Goal: Navigation & Orientation: Find specific page/section

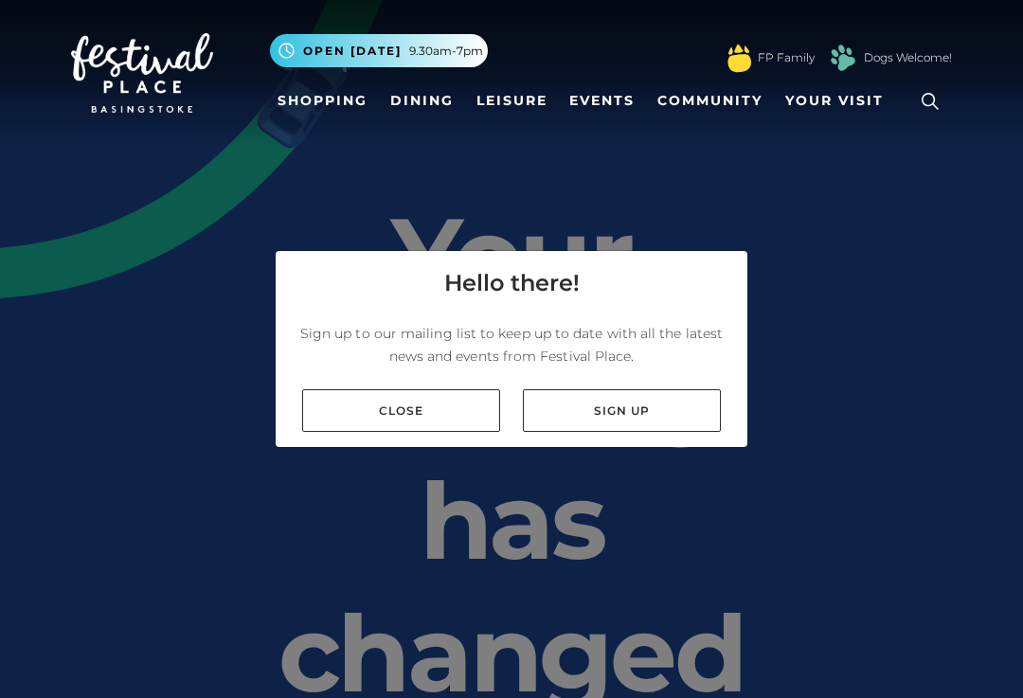
click at [450, 428] on link "Close" at bounding box center [401, 410] width 198 height 43
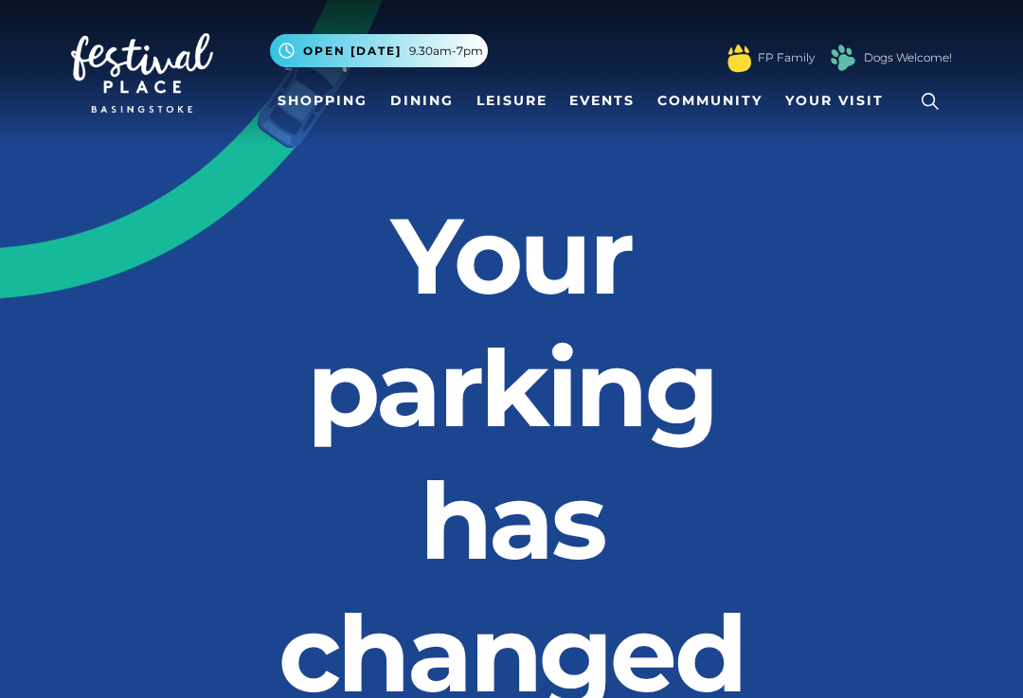
click at [349, 104] on link "Shopping" at bounding box center [322, 100] width 105 height 35
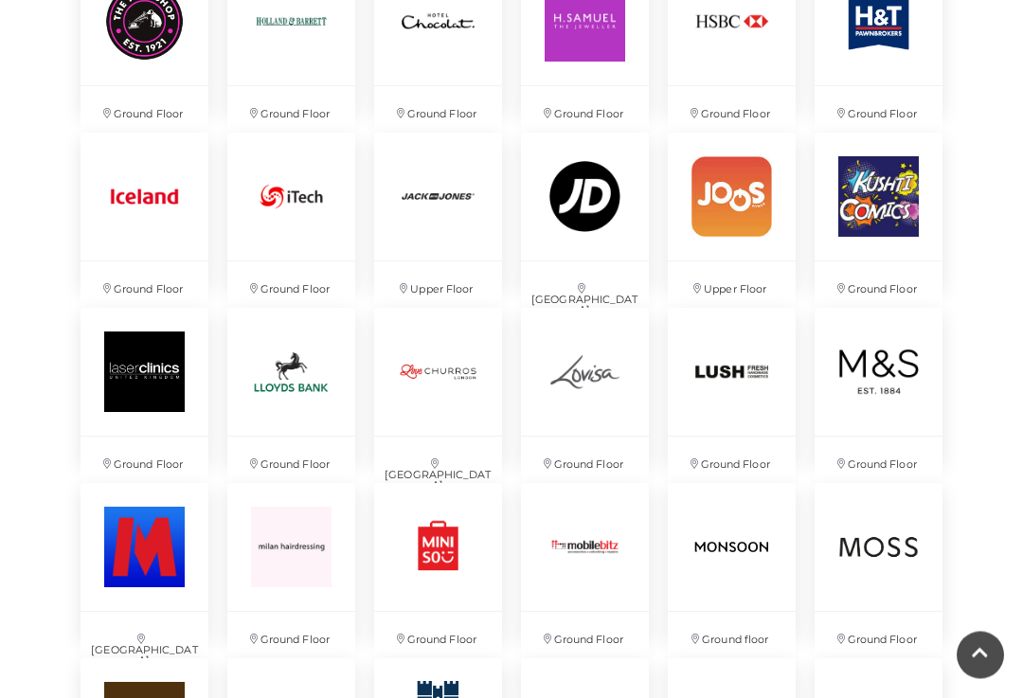
scroll to position [2566, 0]
click at [899, 397] on img at bounding box center [878, 372] width 128 height 128
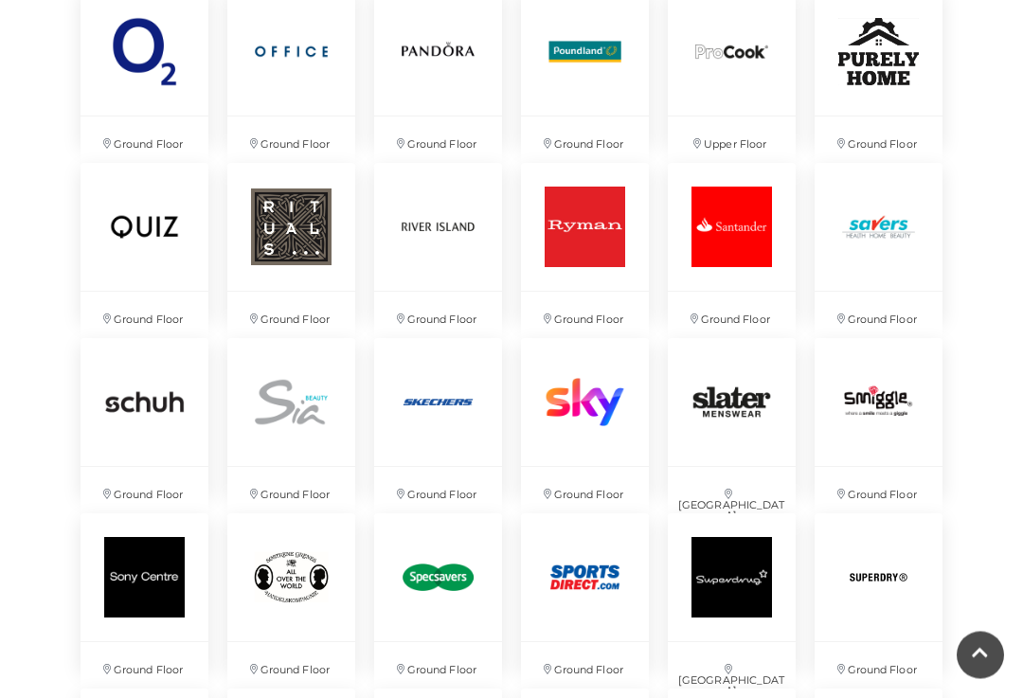
scroll to position [3412, 0]
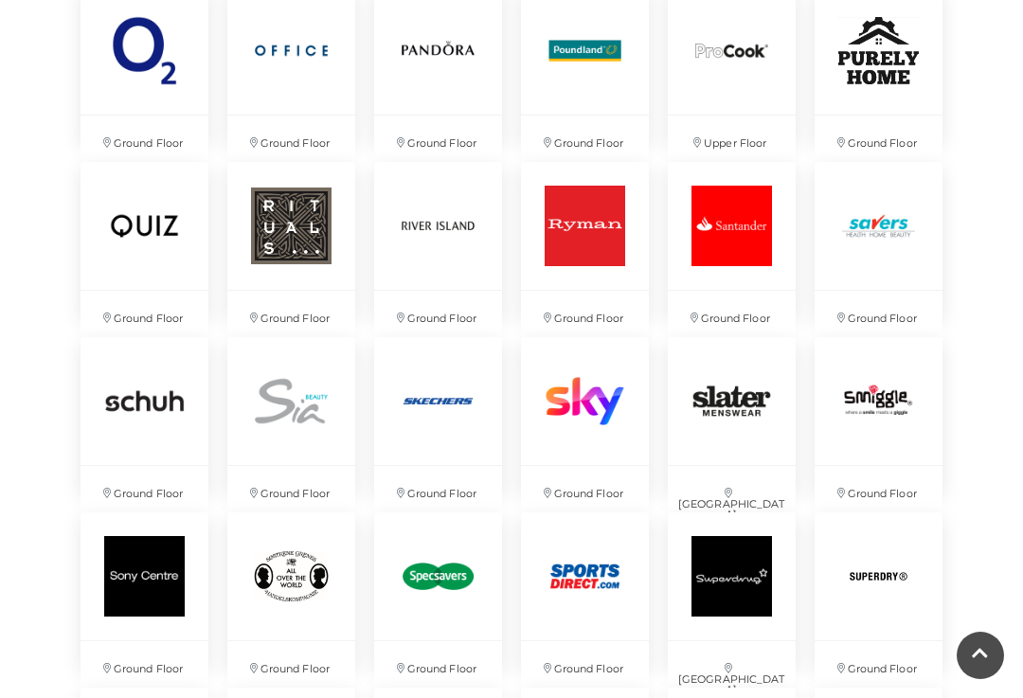
click at [741, 586] on img at bounding box center [732, 576] width 128 height 128
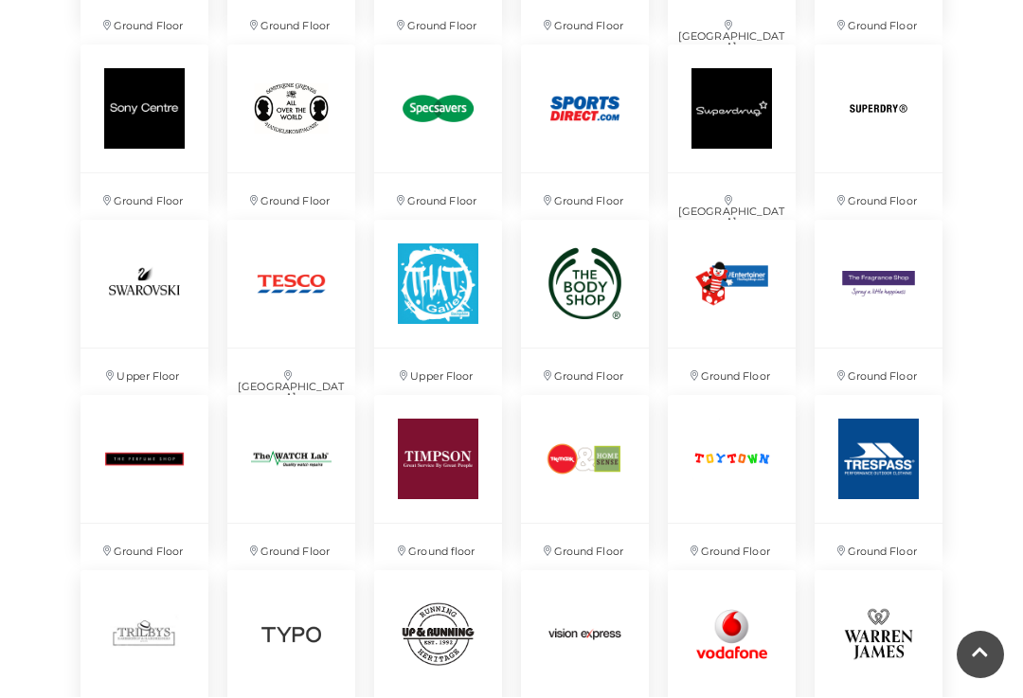
scroll to position [3880, 0]
click at [586, 475] on img at bounding box center [585, 459] width 128 height 128
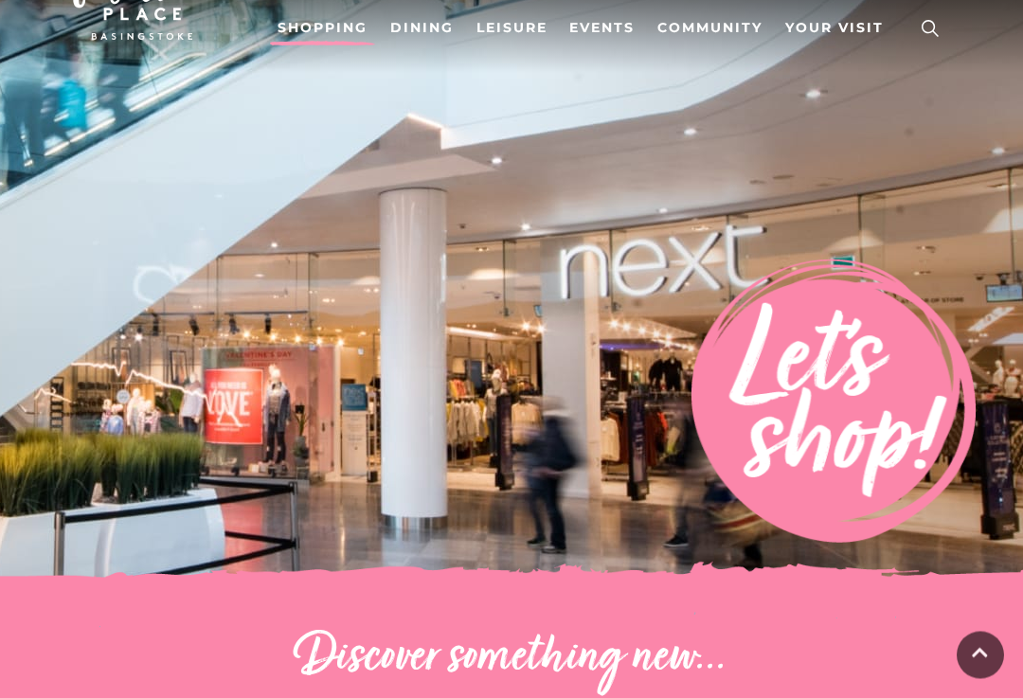
scroll to position [0, 0]
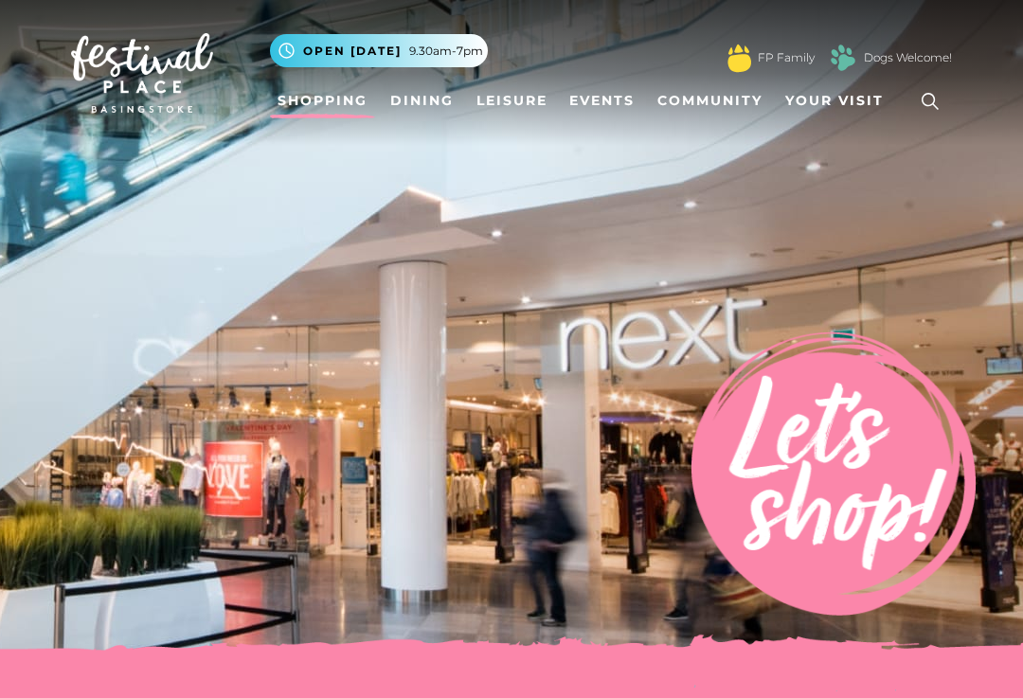
click at [842, 95] on span "Your Visit" at bounding box center [834, 101] width 98 height 20
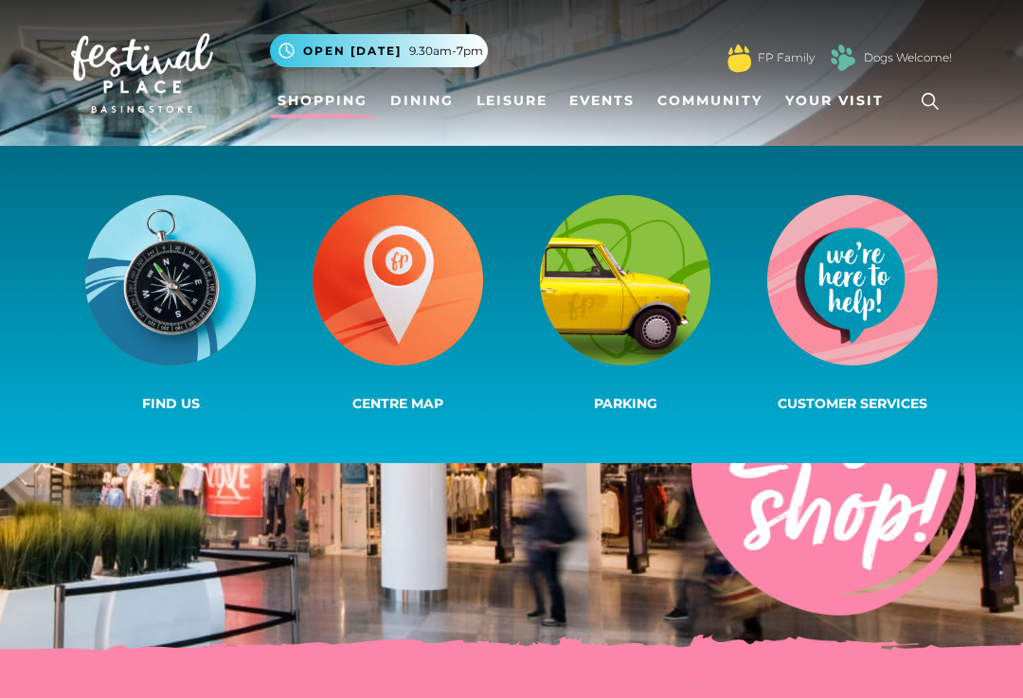
click at [406, 333] on img at bounding box center [398, 280] width 170 height 170
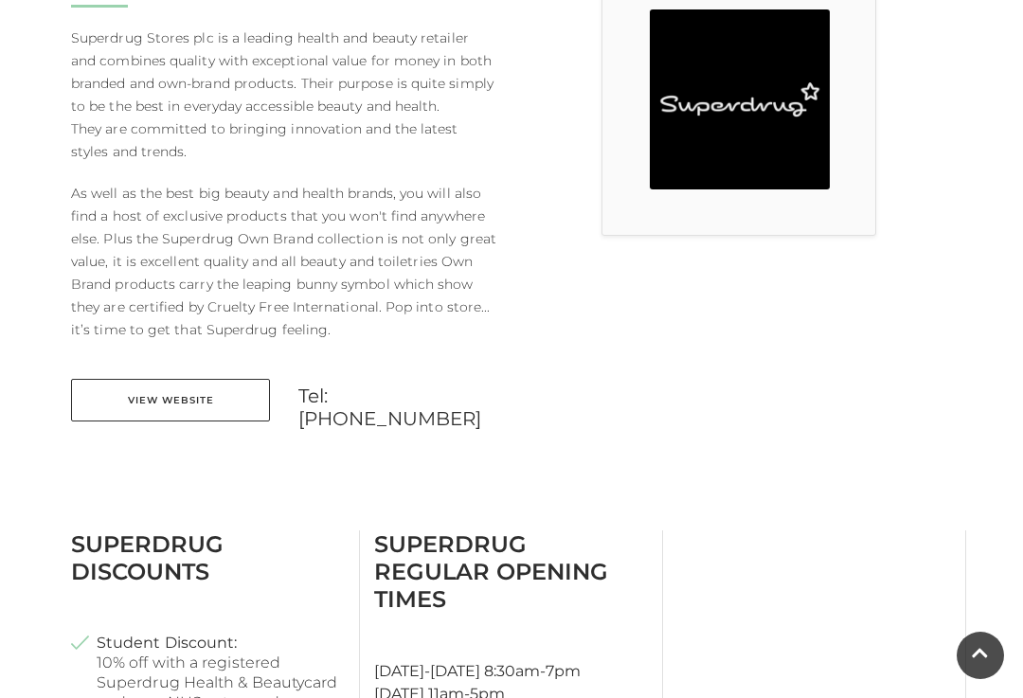
scroll to position [562, 0]
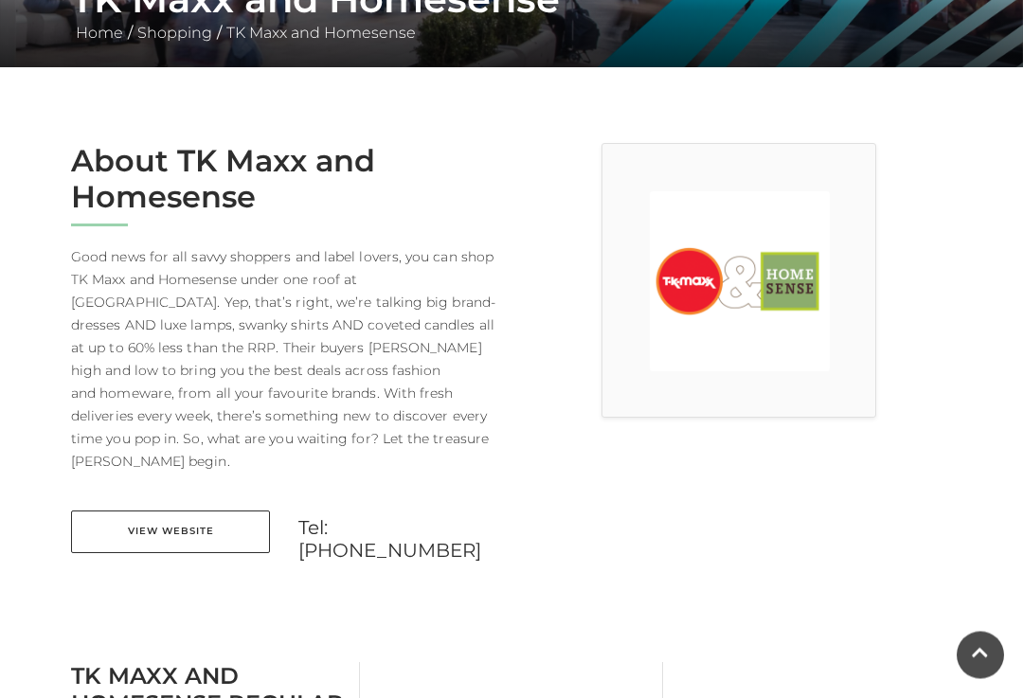
scroll to position [264, 0]
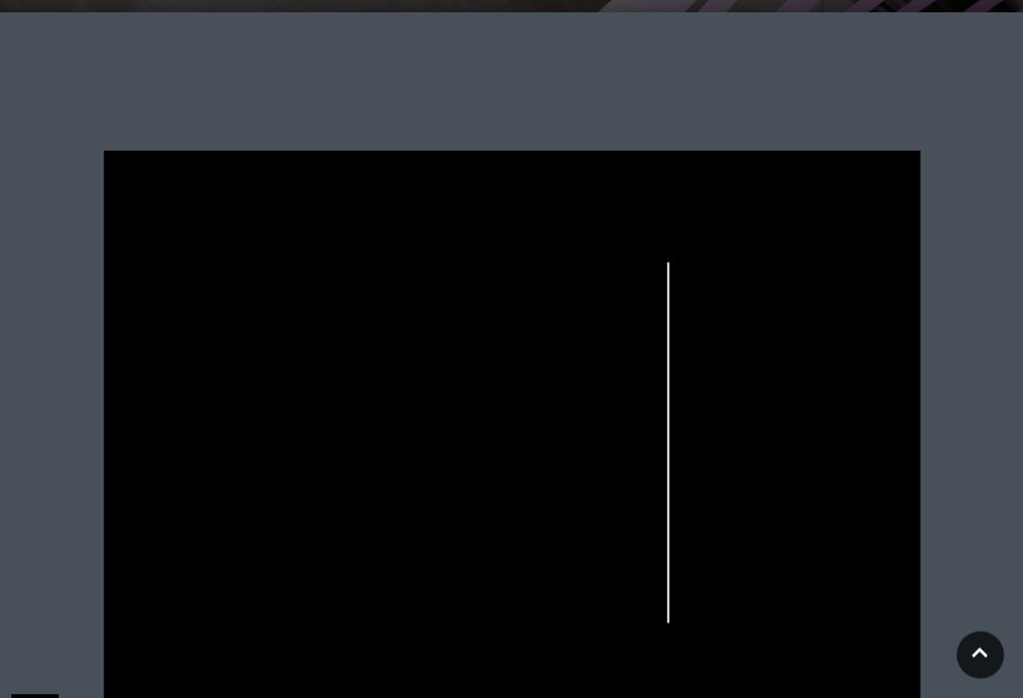
scroll to position [653, 0]
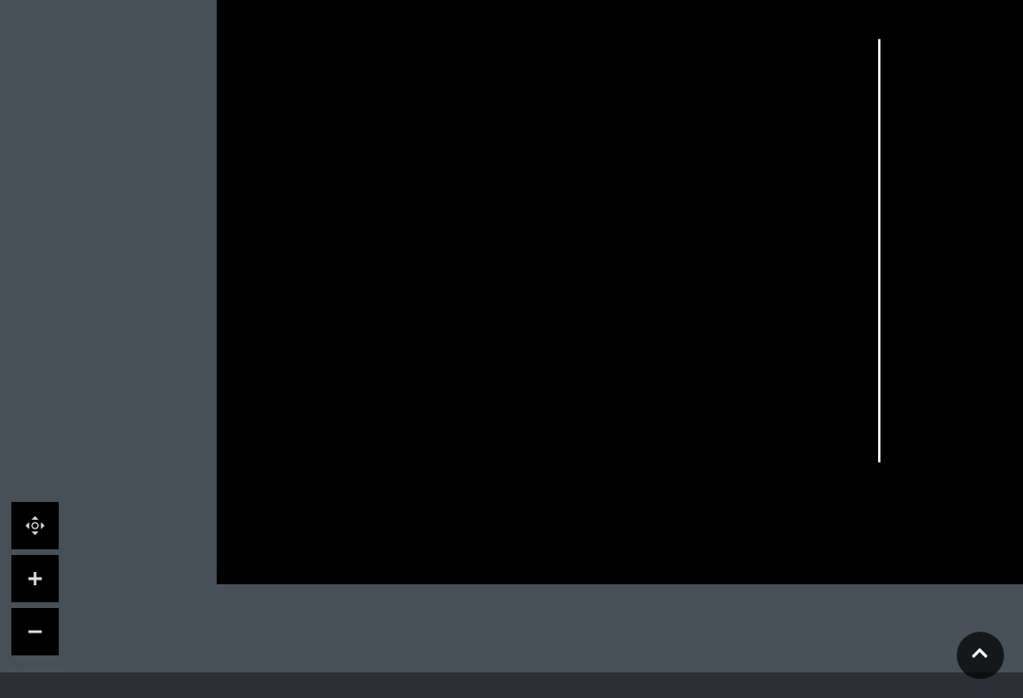
click at [985, 662] on icon at bounding box center [980, 653] width 16 height 18
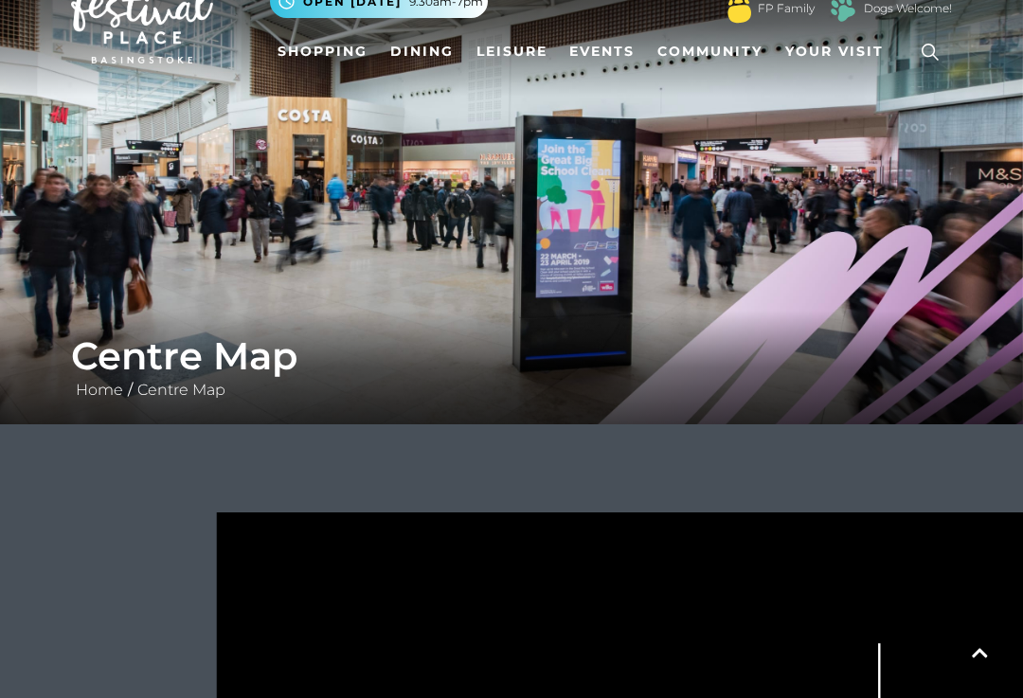
scroll to position [0, 0]
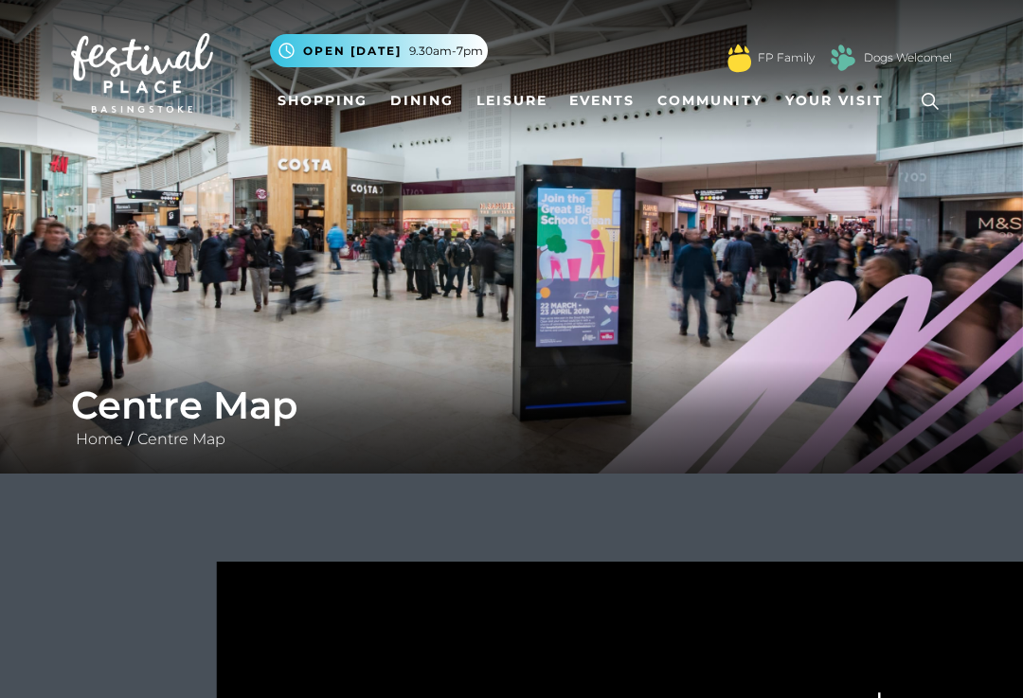
click at [329, 99] on link "Shopping" at bounding box center [322, 100] width 105 height 35
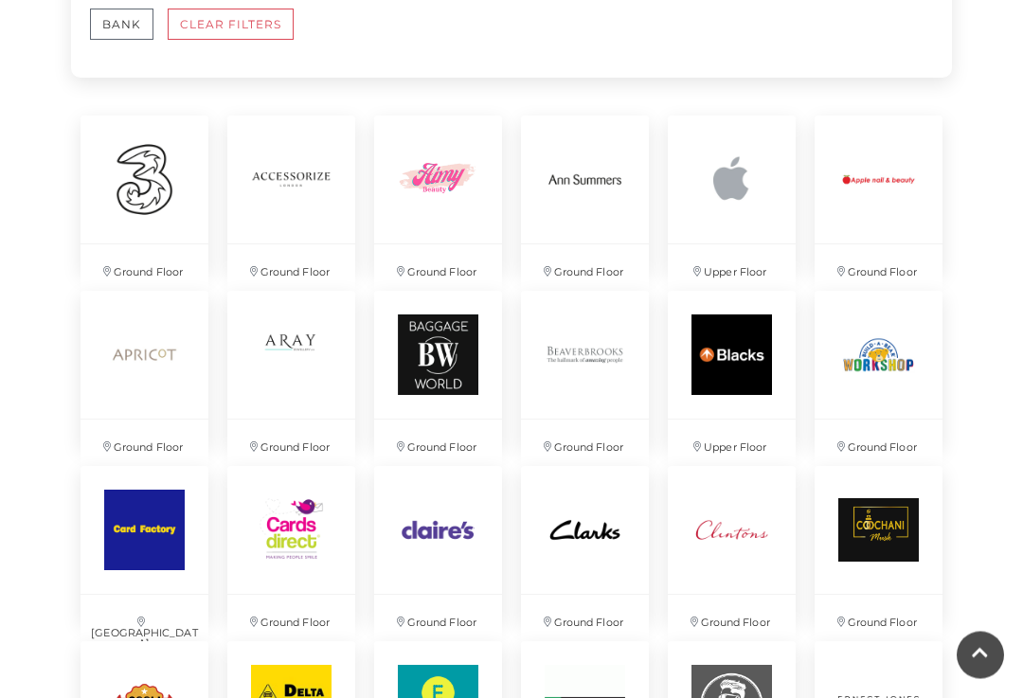
scroll to position [1675, 0]
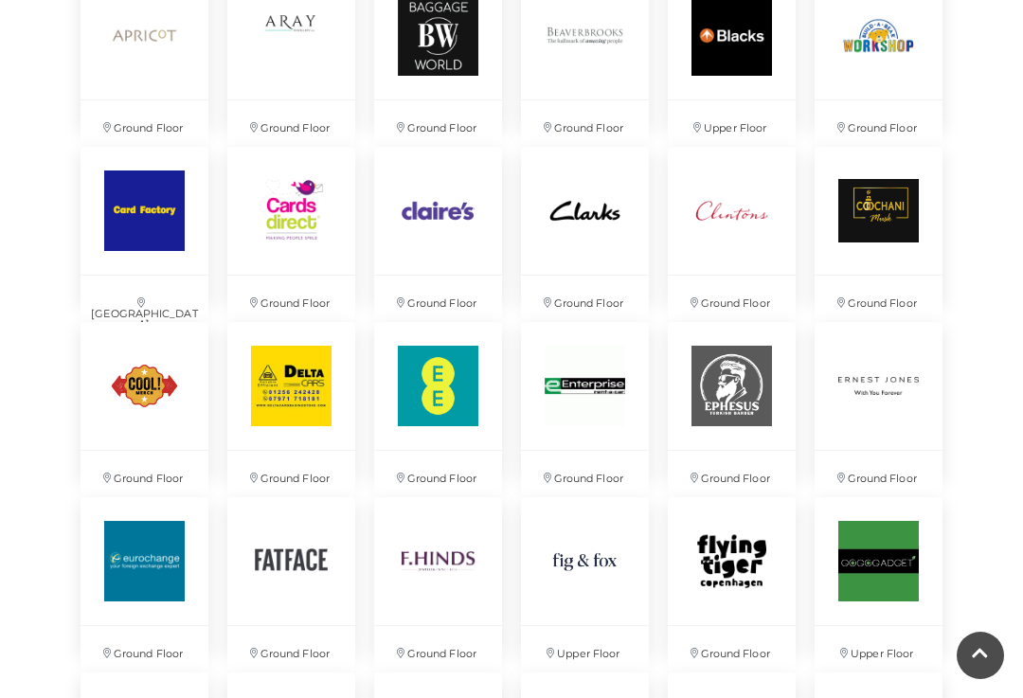
click at [146, 420] on img at bounding box center [144, 386] width 128 height 128
